Goal: Task Accomplishment & Management: Complete application form

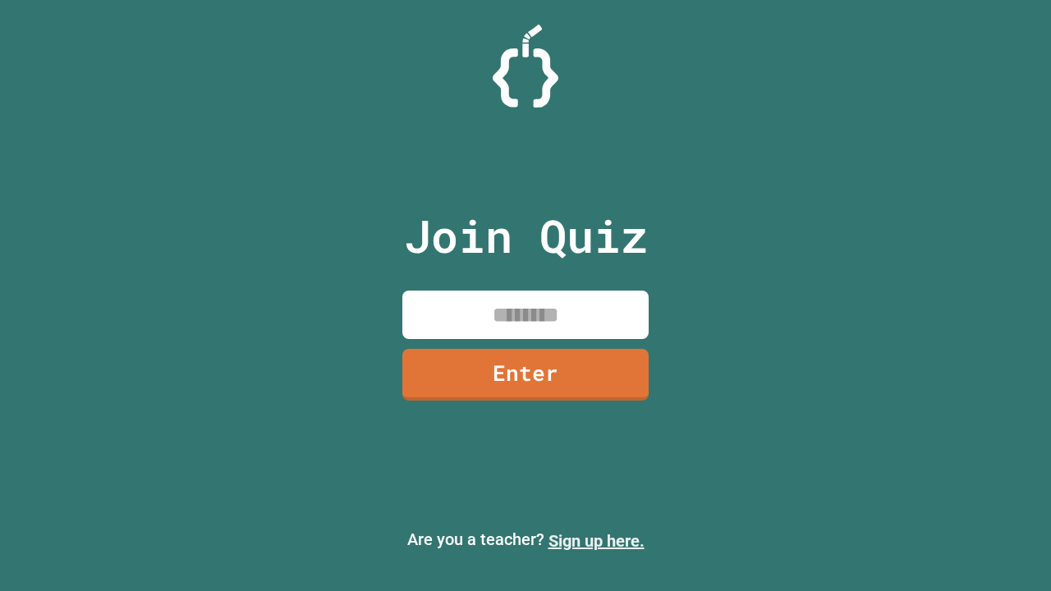
click at [596, 541] on link "Sign up here." at bounding box center [597, 541] width 96 height 20
